Goal: Check status: Check status

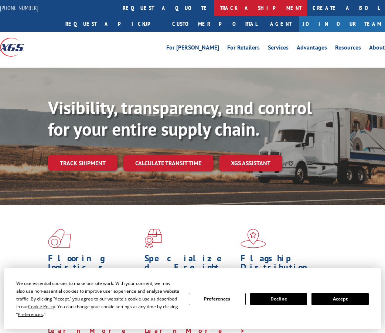
drag, startPoint x: 184, startPoint y: 10, endPoint x: 192, endPoint y: 10, distance: 7.4
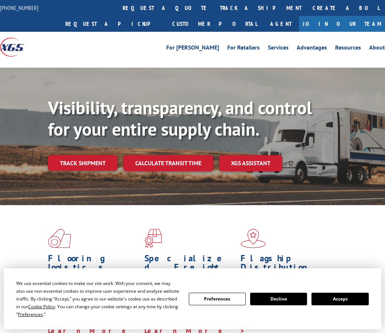
click at [214, 10] on link "track a shipment" at bounding box center [260, 8] width 93 height 16
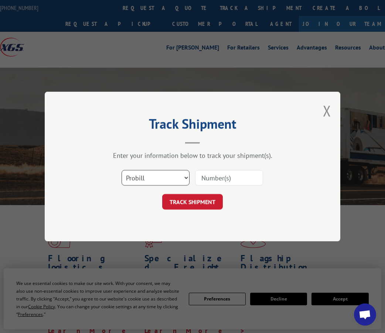
drag, startPoint x: 172, startPoint y: 178, endPoint x: 169, endPoint y: 185, distance: 7.1
click at [171, 179] on select "Select category... Probill BOL PO" at bounding box center [155, 178] width 68 height 16
select select "bol"
click at [121, 170] on select "Select category... Probill BOL PO" at bounding box center [155, 178] width 68 height 16
click at [249, 184] on div "Select category... Probill BOL PO" at bounding box center [193, 177] width 222 height 24
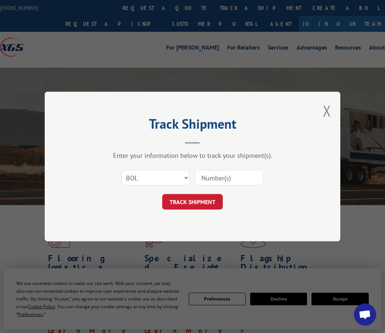
click at [239, 180] on input at bounding box center [229, 178] width 68 height 16
paste input "50870092"
type input "50870092"
click at [206, 198] on button "TRACK SHIPMENT" at bounding box center [192, 202] width 61 height 16
